Goal: Communication & Community: Answer question/provide support

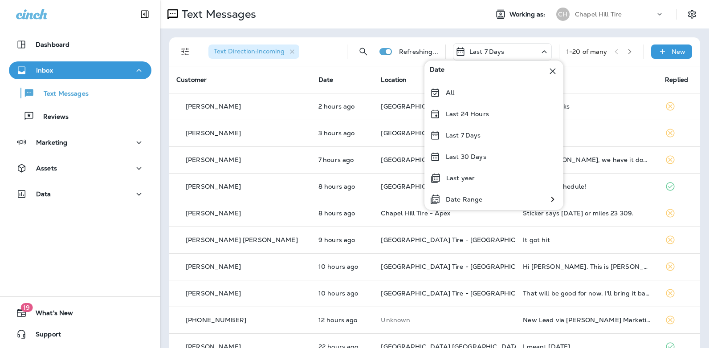
click at [488, 114] on p "Last 24 Hours" at bounding box center [467, 113] width 43 height 7
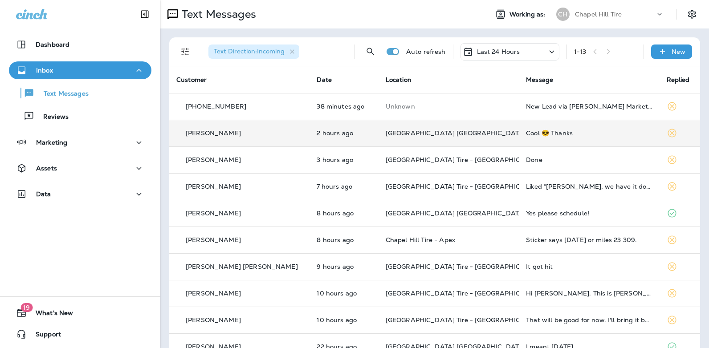
click at [542, 133] on div "Cool 😎 Thanks" at bounding box center [589, 133] width 126 height 7
click at [542, 133] on div at bounding box center [590, 174] width 294 height 334
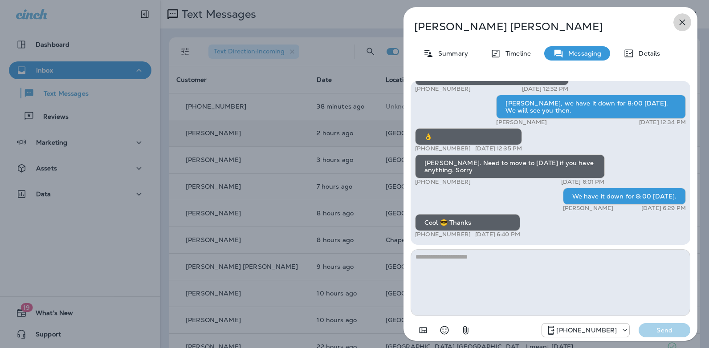
click at [683, 23] on icon "button" at bounding box center [682, 23] width 6 height 6
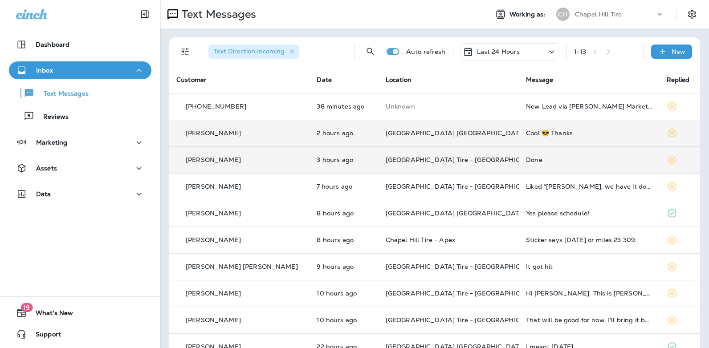
click at [526, 161] on div "Done" at bounding box center [589, 159] width 126 height 7
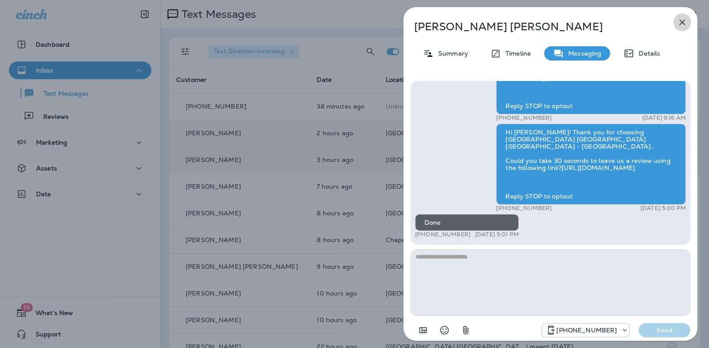
click at [680, 24] on icon "button" at bounding box center [682, 23] width 6 height 6
